Goal: Navigation & Orientation: Find specific page/section

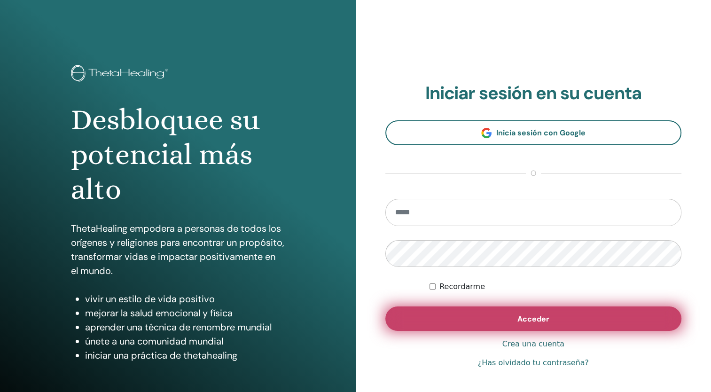
type input "**********"
click at [459, 316] on button "Acceder" at bounding box center [533, 318] width 297 height 24
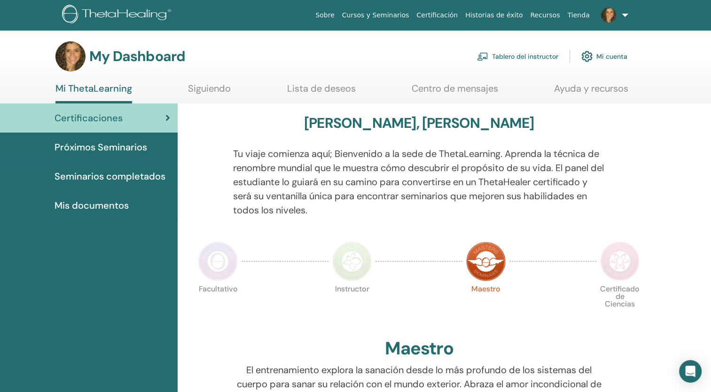
click at [81, 146] on span "Próximos Seminarios" at bounding box center [101, 147] width 93 height 14
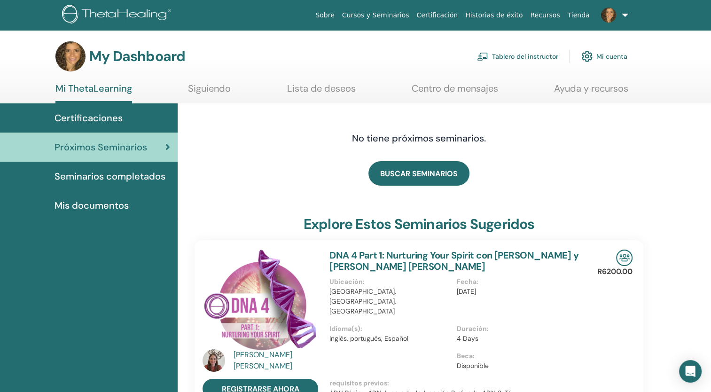
click at [104, 116] on span "Certificaciones" at bounding box center [89, 118] width 68 height 14
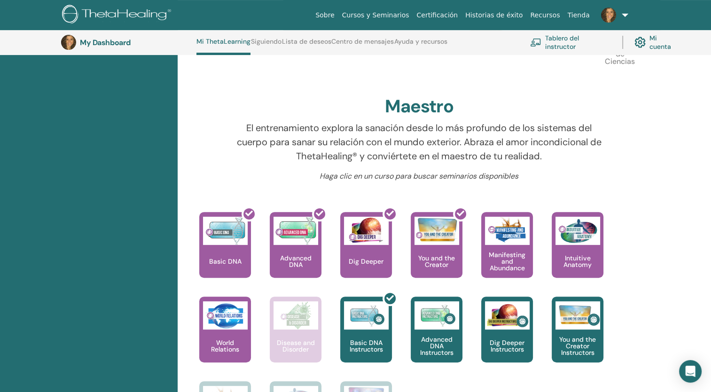
scroll to position [268, 0]
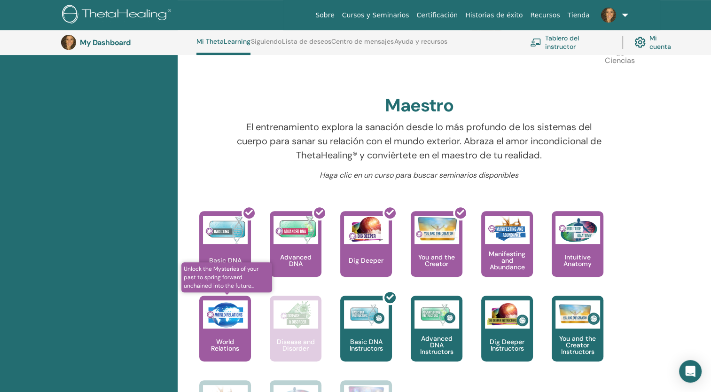
click at [228, 328] on img at bounding box center [225, 314] width 45 height 28
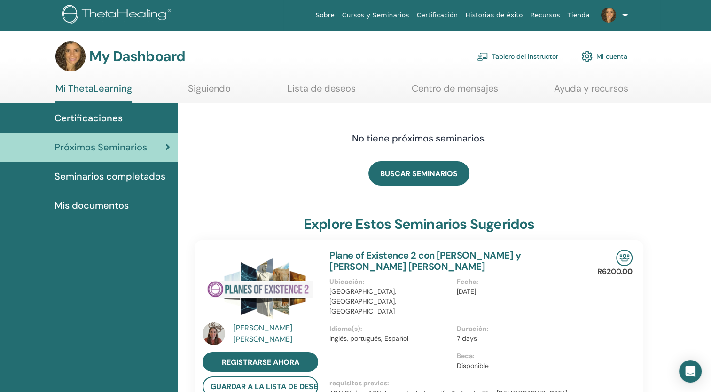
click at [68, 115] on span "Certificaciones" at bounding box center [89, 118] width 68 height 14
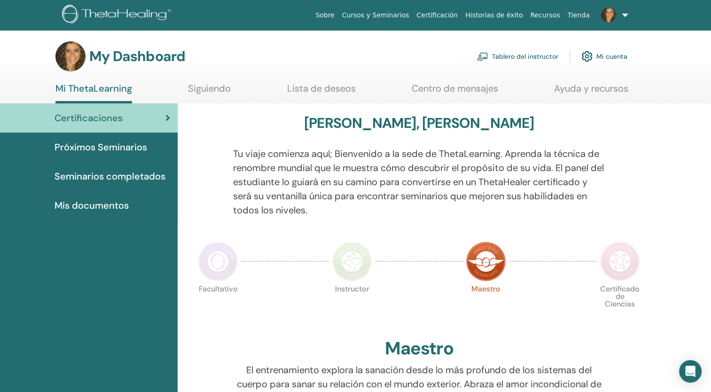
click at [99, 88] on link "Mi ThetaLearning" at bounding box center [93, 93] width 77 height 21
click at [81, 201] on span "Mis documentos" at bounding box center [92, 205] width 74 height 14
